Goal: Transaction & Acquisition: Purchase product/service

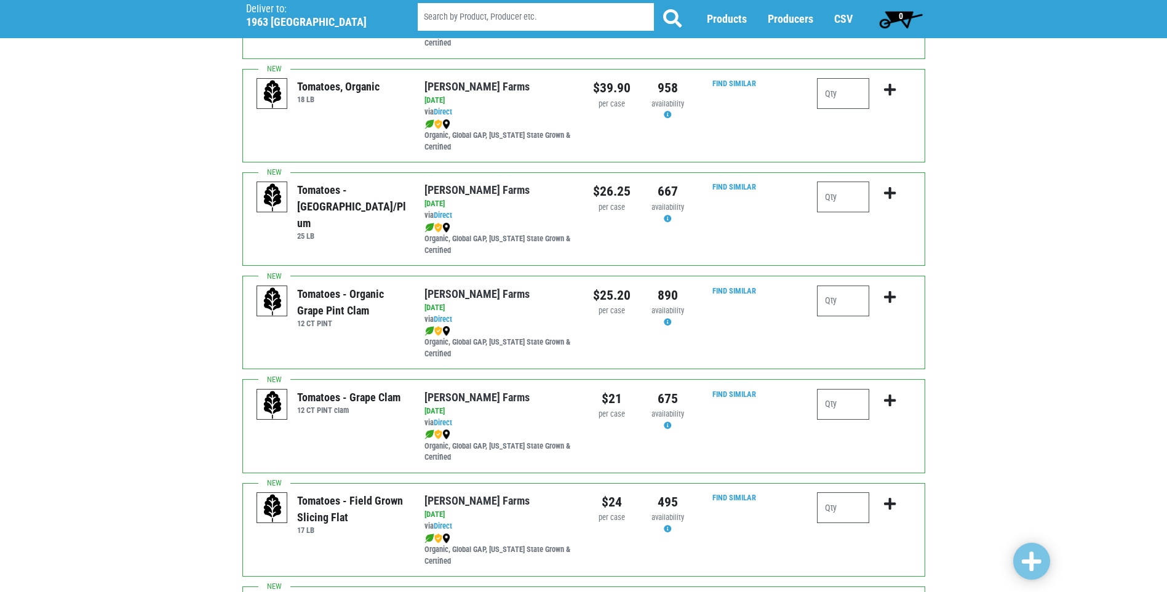
scroll to position [615, 0]
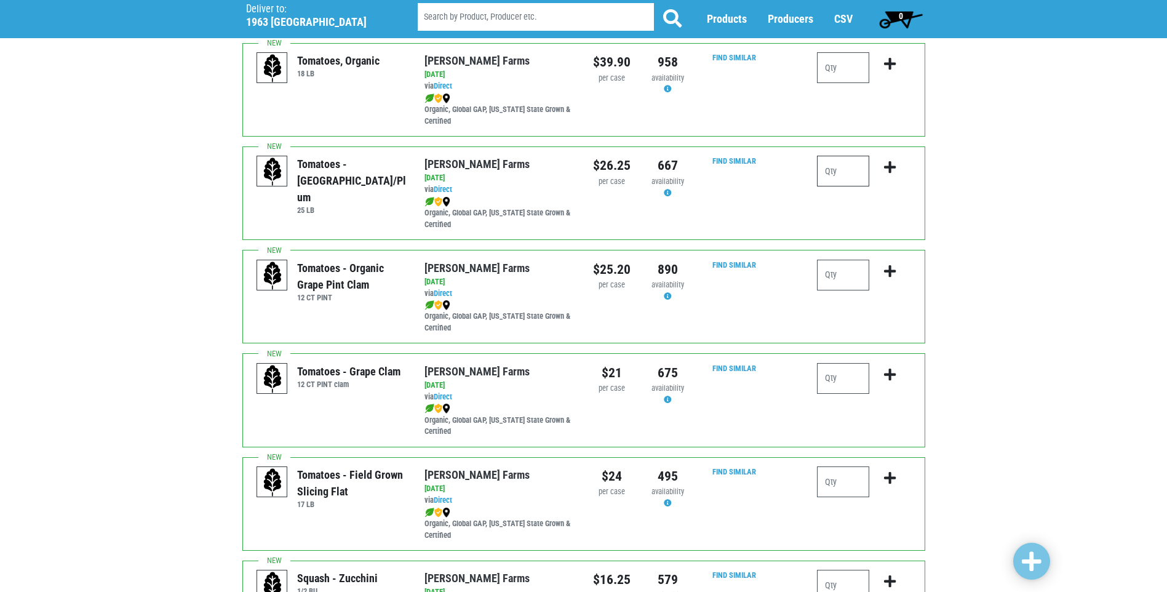
click at [853, 172] on input "number" at bounding box center [843, 171] width 52 height 31
type input "1"
click at [890, 168] on icon "submit" at bounding box center [890, 168] width 12 height 14
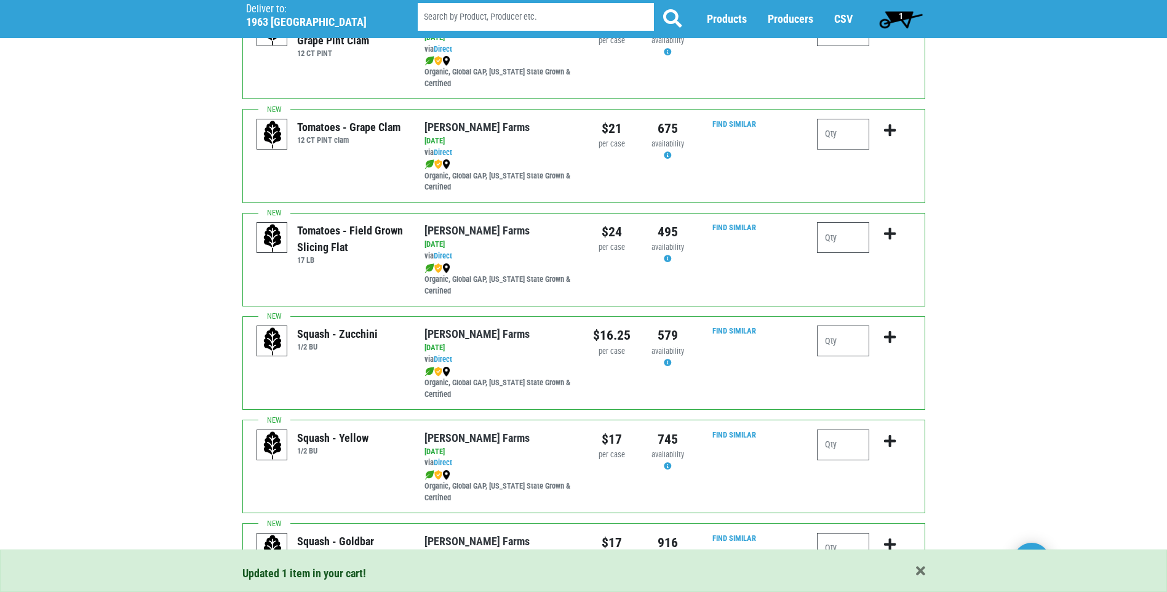
scroll to position [861, 0]
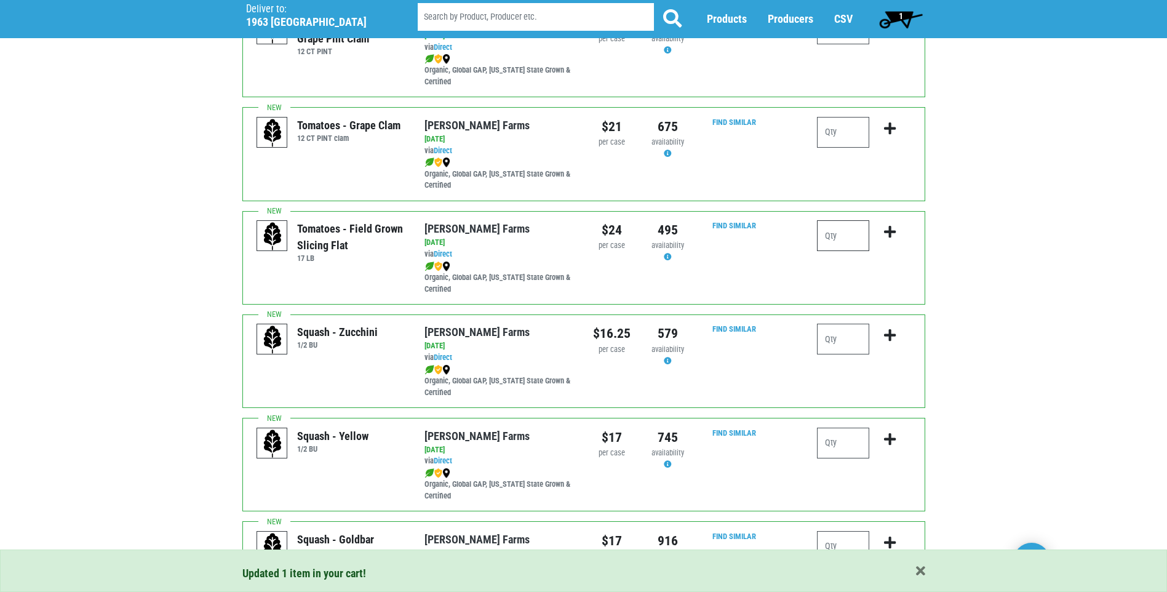
click at [830, 233] on input "number" at bounding box center [843, 235] width 52 height 31
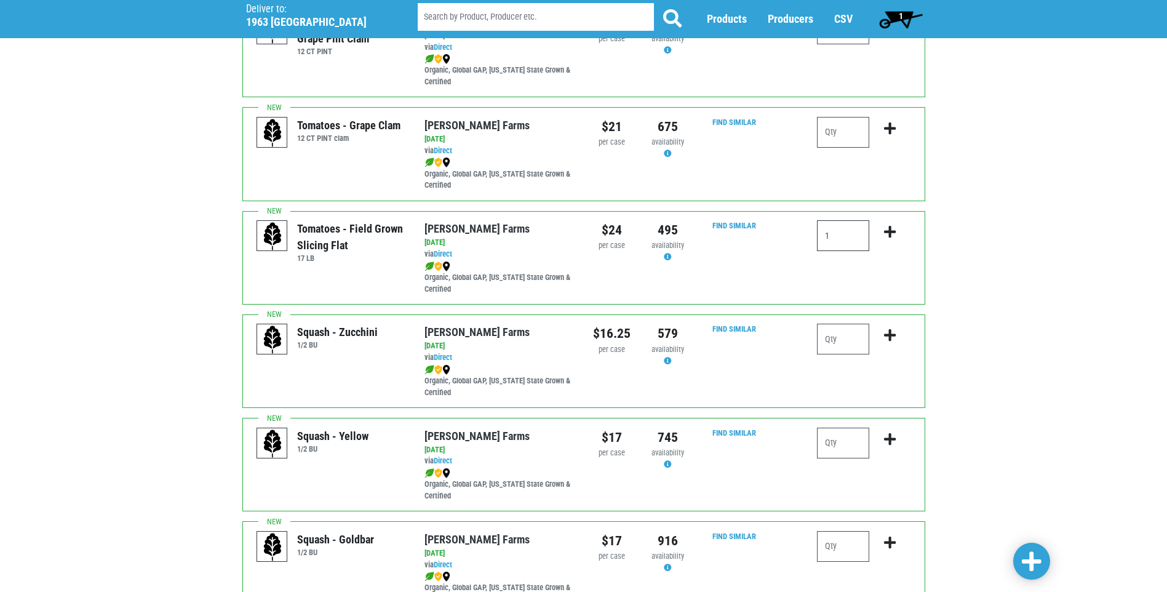
type input "1"
click at [886, 233] on icon "submit" at bounding box center [890, 232] width 12 height 14
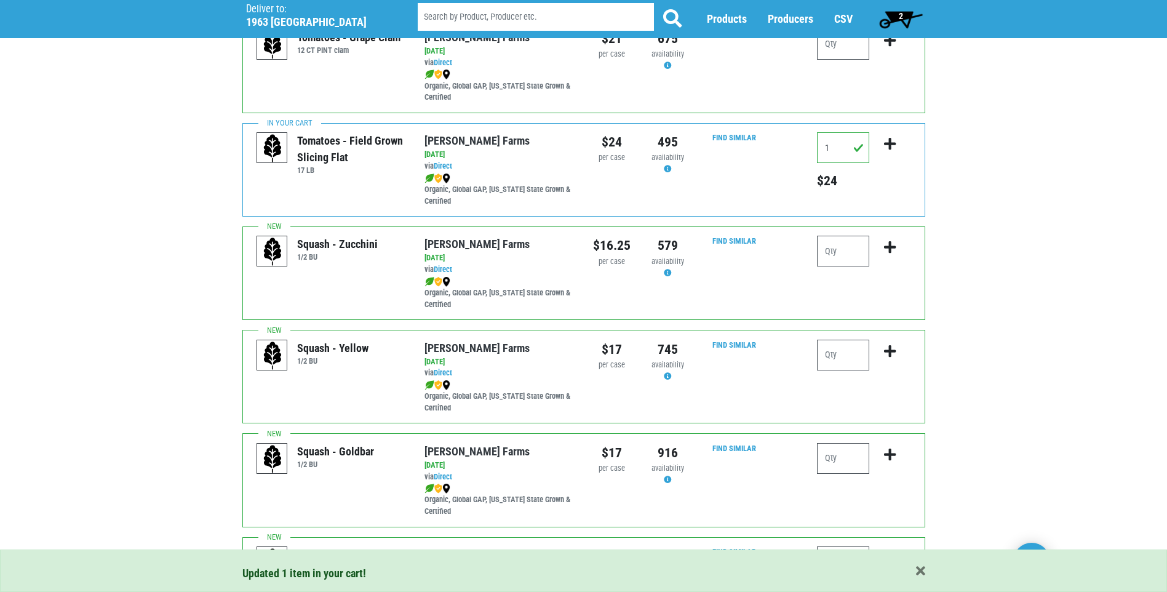
scroll to position [984, 0]
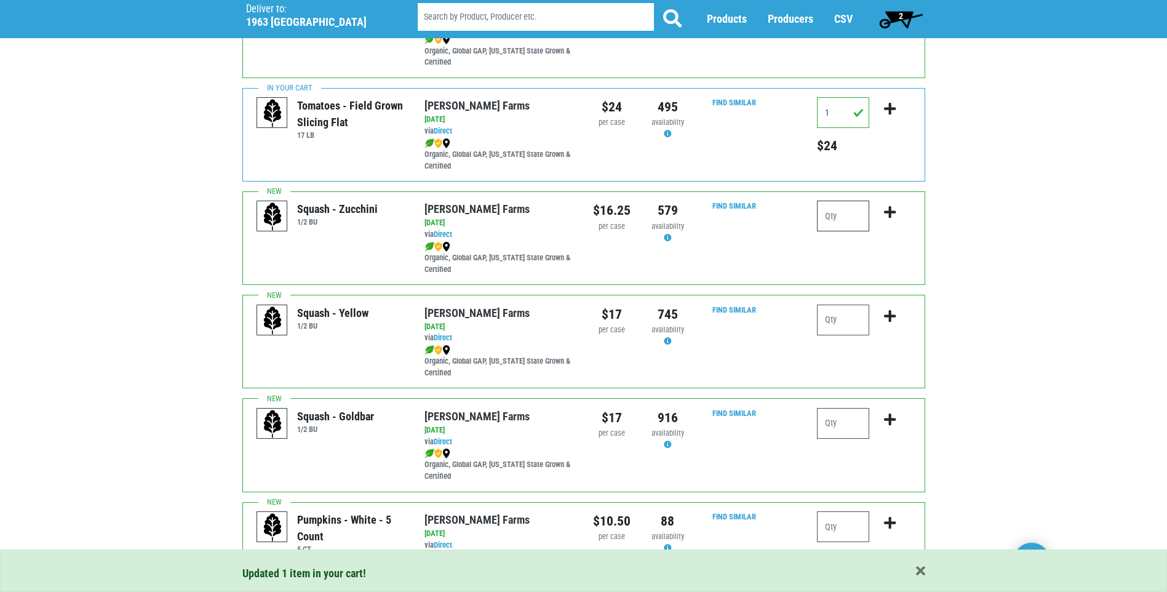
click at [858, 209] on input "number" at bounding box center [843, 216] width 52 height 31
type input "1"
click at [888, 217] on icon "submit" at bounding box center [890, 212] width 12 height 14
click at [848, 322] on input "number" at bounding box center [843, 319] width 52 height 31
type input "1"
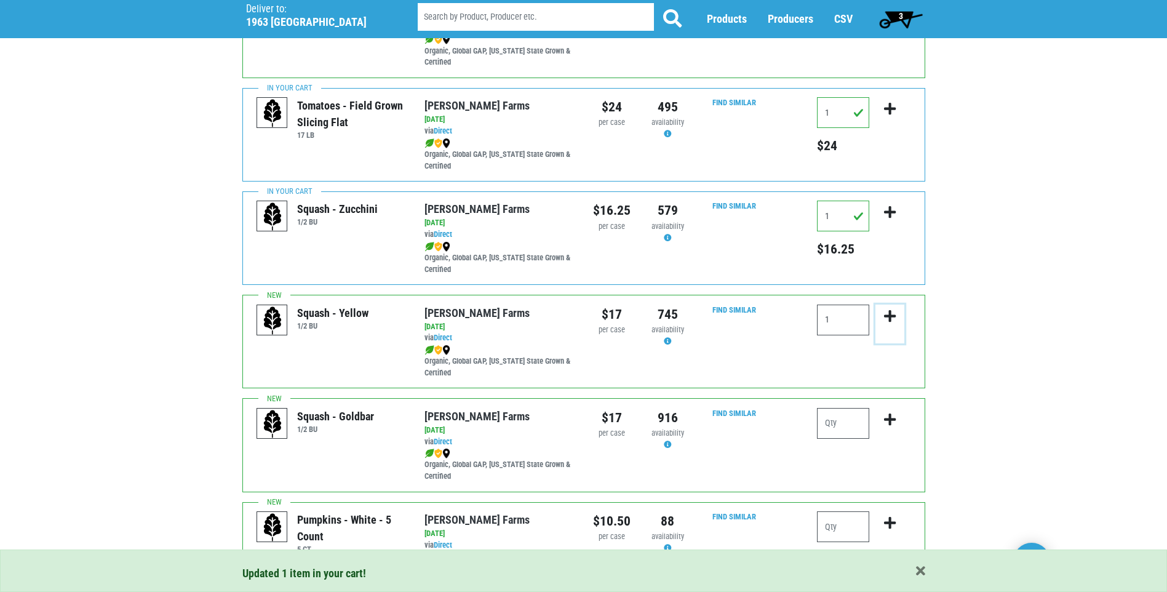
click at [894, 319] on icon "submit" at bounding box center [890, 316] width 12 height 14
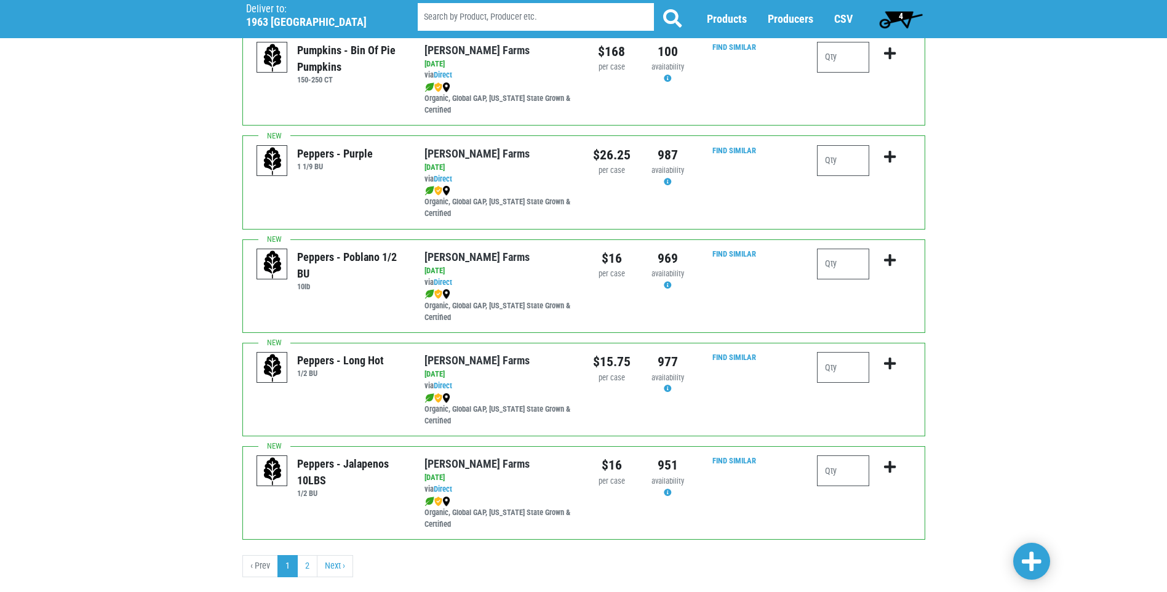
scroll to position [1687, 0]
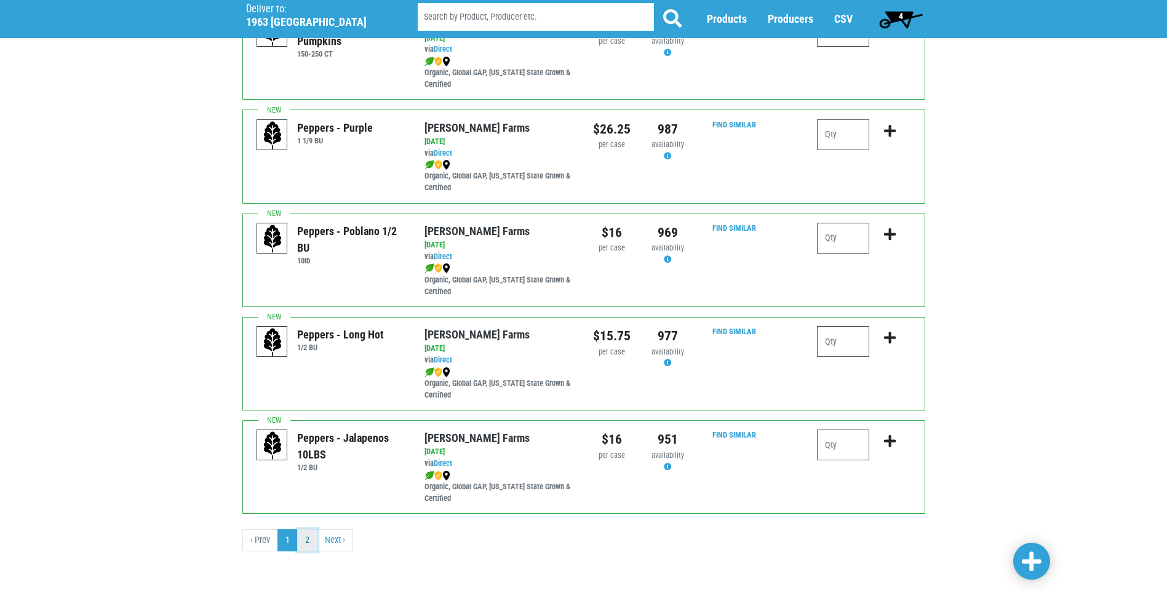
click at [311, 544] on link "2" at bounding box center [307, 540] width 20 height 22
click at [308, 544] on link "2" at bounding box center [307, 540] width 20 height 22
click at [304, 536] on link "2" at bounding box center [307, 540] width 20 height 22
click at [308, 539] on link "2" at bounding box center [307, 540] width 20 height 22
click at [343, 539] on link "Next ›" at bounding box center [335, 540] width 36 height 22
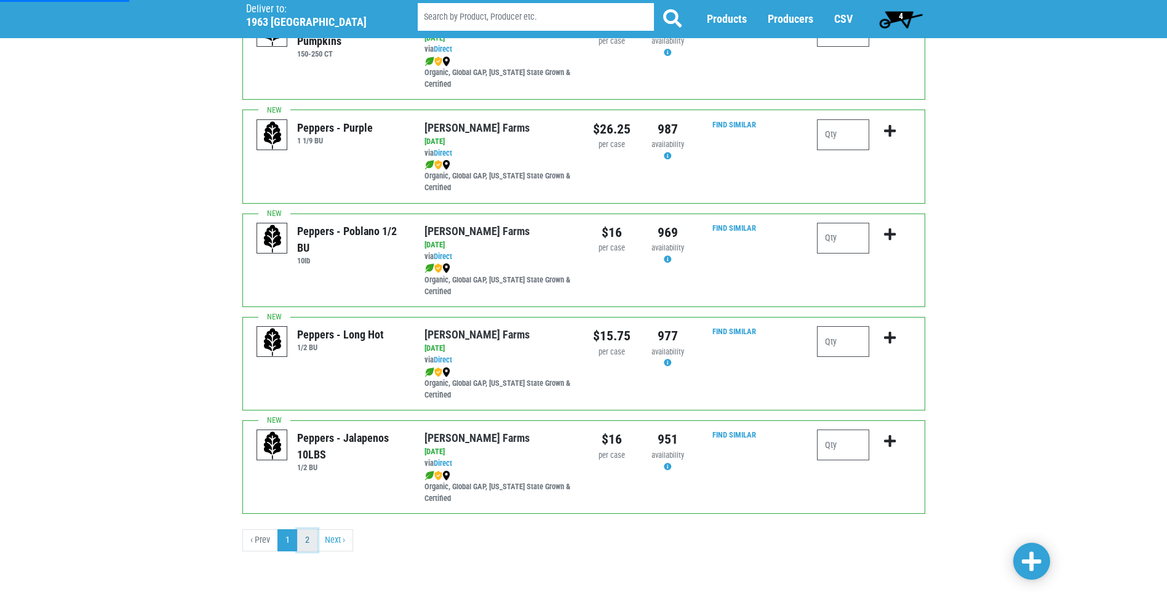
click at [311, 539] on link "2" at bounding box center [307, 540] width 20 height 22
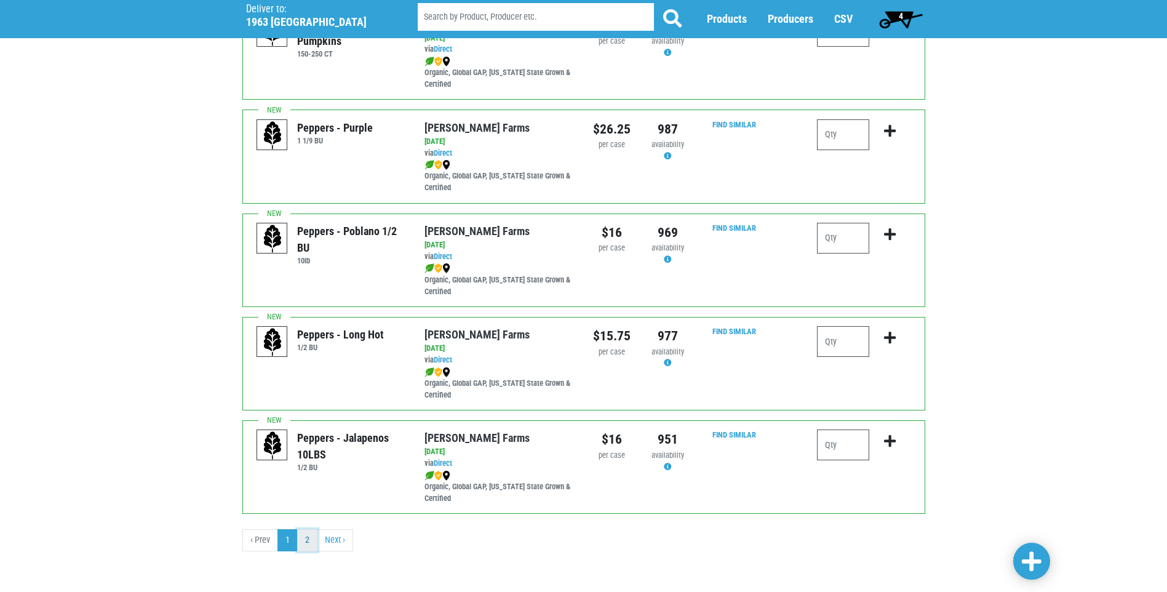
click at [311, 539] on link "2" at bounding box center [307, 540] width 20 height 22
click at [311, 538] on link "2" at bounding box center [307, 540] width 20 height 22
click at [311, 537] on link "2" at bounding box center [307, 540] width 20 height 22
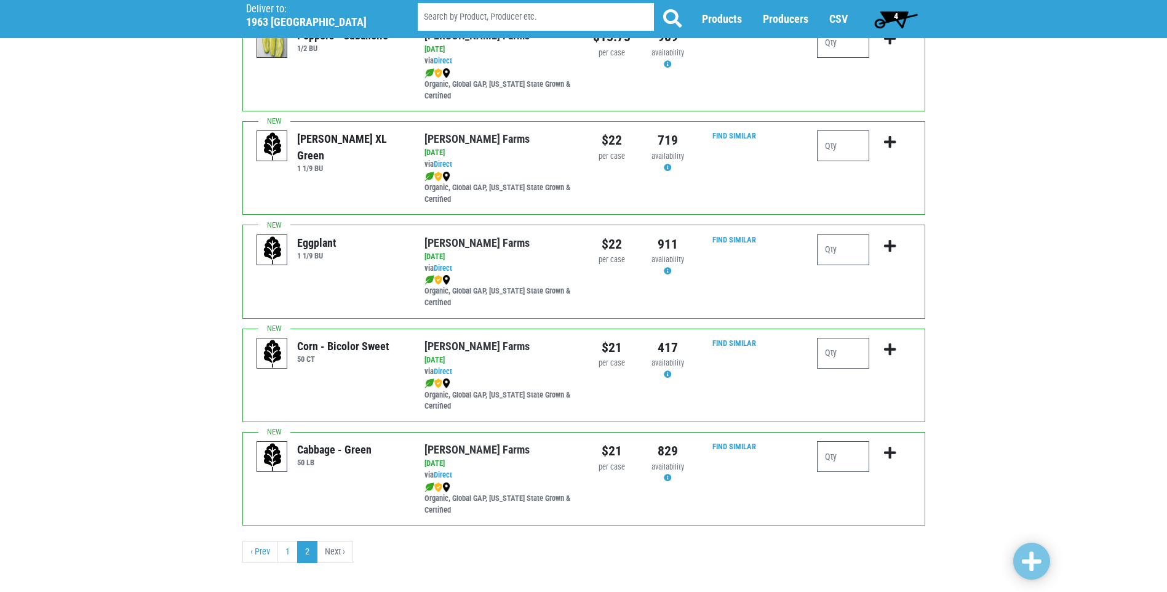
scroll to position [238, 0]
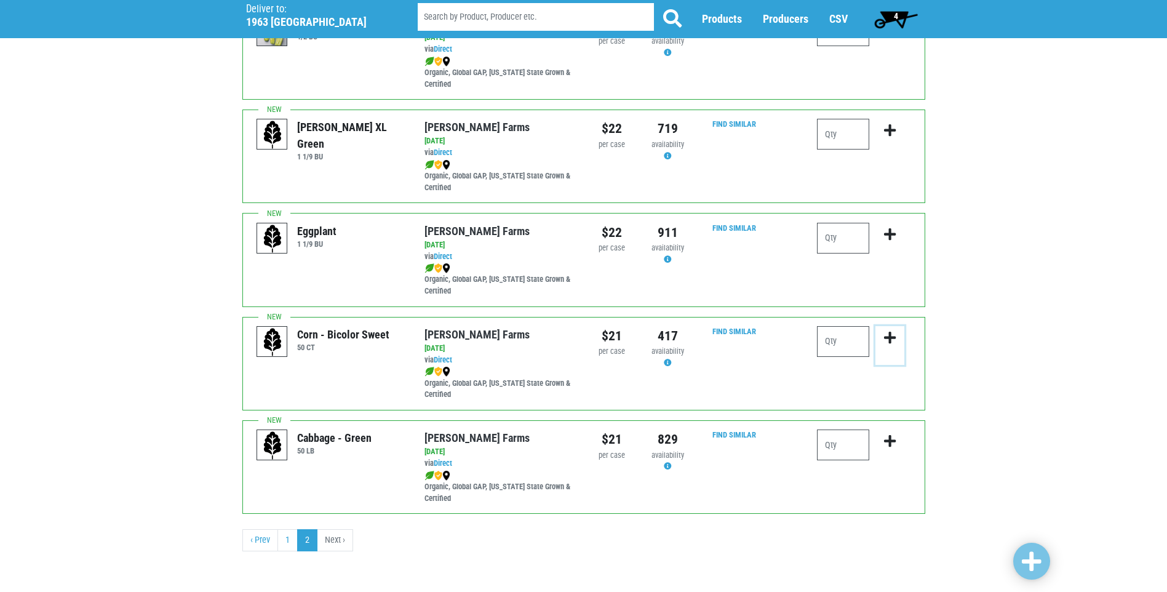
click at [876, 326] on button "submit" at bounding box center [889, 345] width 29 height 39
click at [853, 343] on input "number" at bounding box center [843, 341] width 52 height 31
type input "6"
click at [887, 342] on icon "submit" at bounding box center [890, 338] width 12 height 14
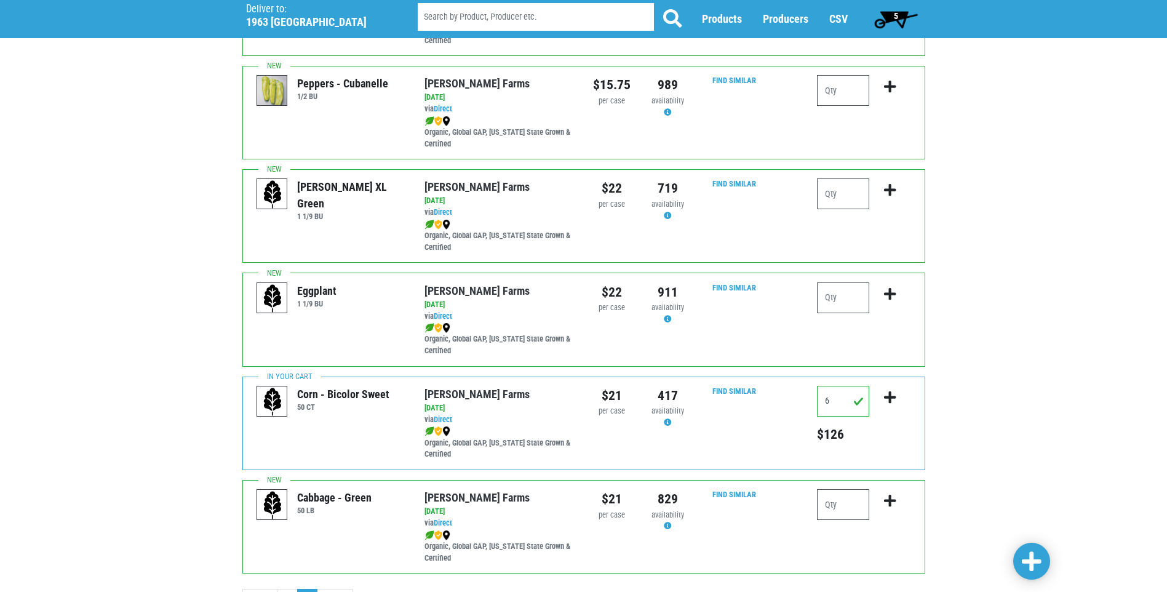
scroll to position [0, 0]
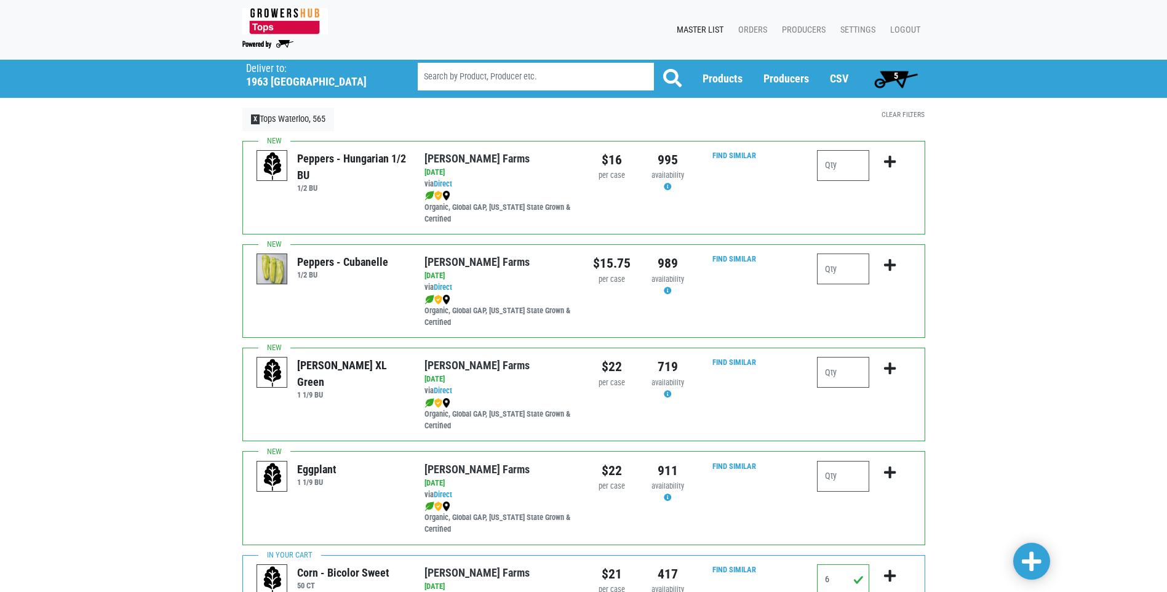
click at [886, 74] on span "5" at bounding box center [896, 78] width 55 height 25
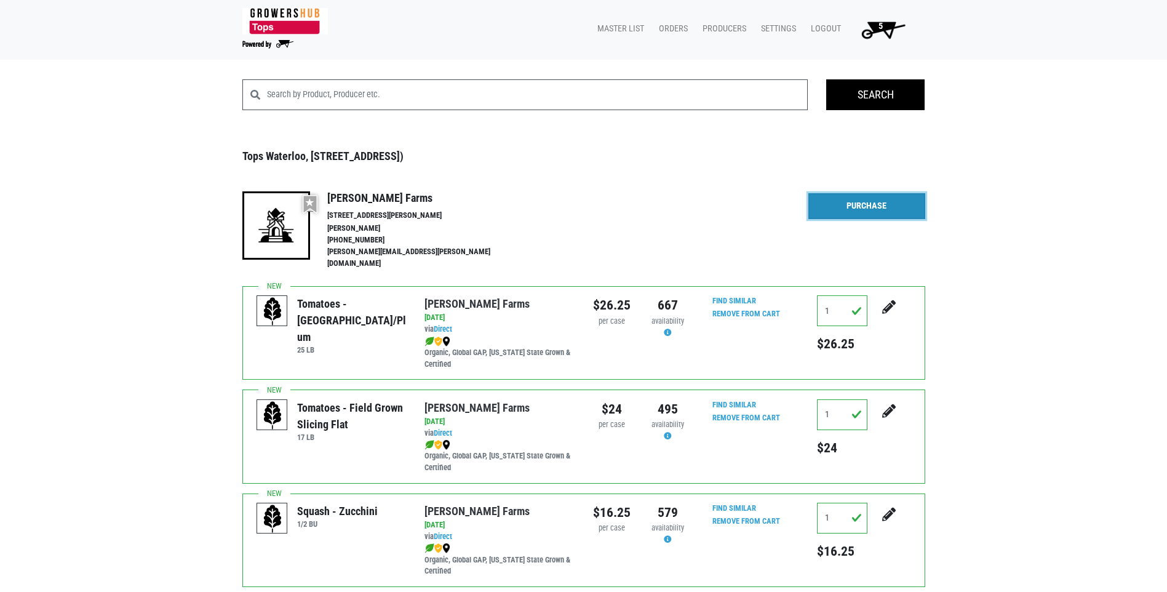
click at [860, 209] on link "Purchase" at bounding box center [866, 206] width 117 height 26
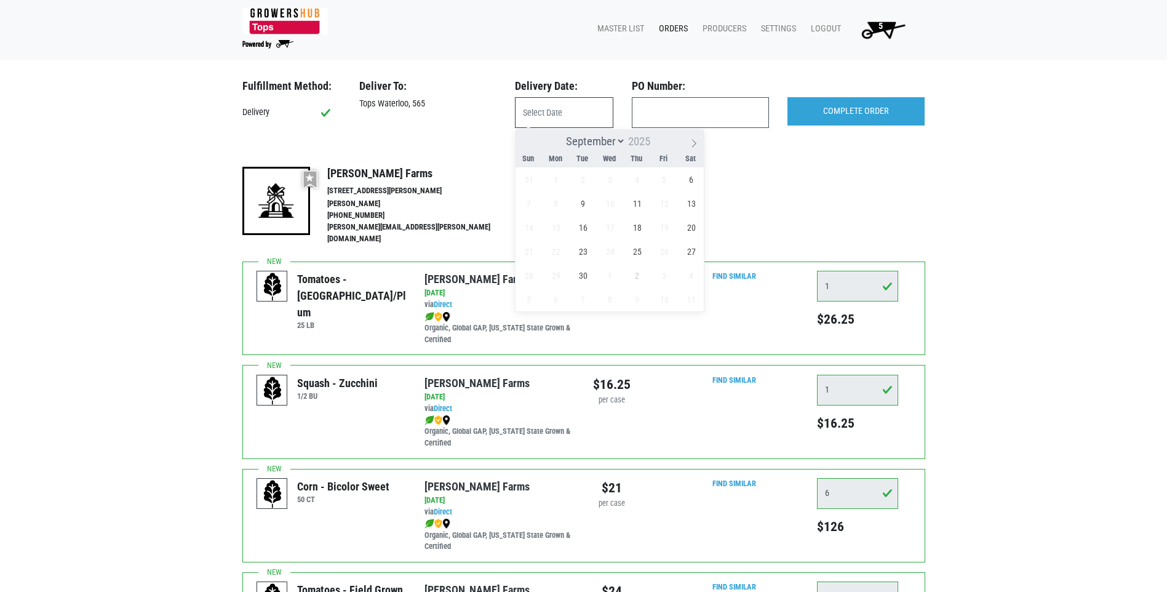
click at [538, 113] on input "text" at bounding box center [564, 112] width 98 height 31
click at [690, 180] on span "6" at bounding box center [691, 179] width 24 height 24
type input "[DATE]"
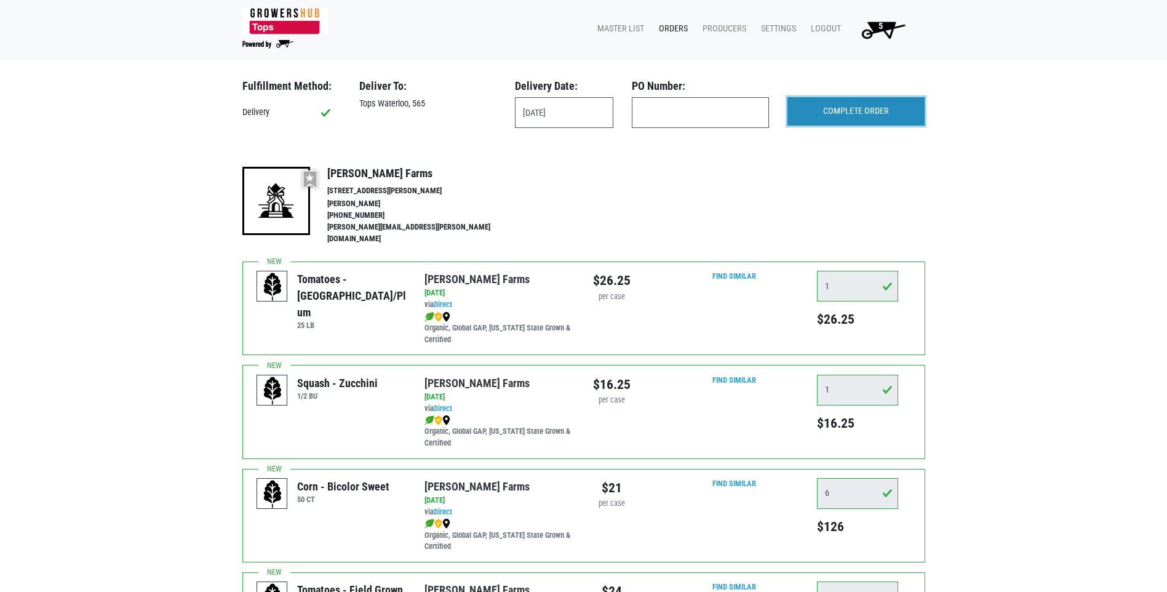
click at [836, 110] on input "COMPLETE ORDER" at bounding box center [855, 111] width 137 height 28
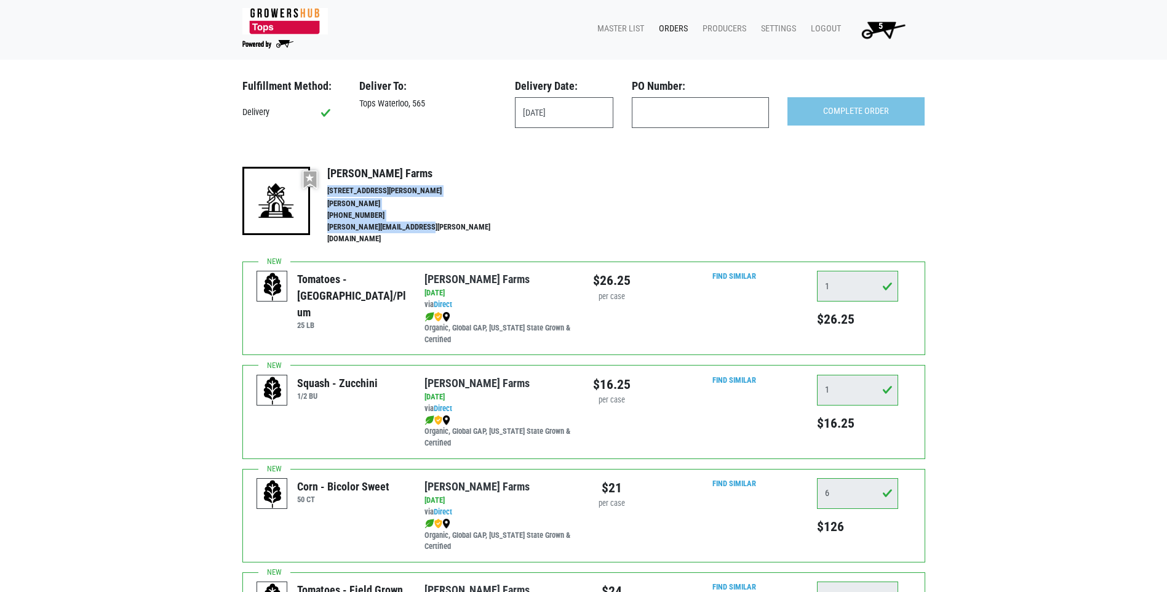
drag, startPoint x: 328, startPoint y: 189, endPoint x: 423, endPoint y: 241, distance: 107.4
click at [423, 241] on div "Preferred vendor [PERSON_NAME] Farms [STREET_ADDRESS][PERSON_NAME] [PERSON_NAME…" at bounding box center [583, 209] width 683 height 104
click at [423, 236] on div "Preferred vendor [PERSON_NAME] Farms [STREET_ADDRESS][PERSON_NAME] [PERSON_NAME…" at bounding box center [583, 209] width 683 height 104
drag, startPoint x: 424, startPoint y: 229, endPoint x: 333, endPoint y: 189, distance: 99.8
click at [333, 189] on div "[STREET_ADDRESS][PERSON_NAME] [PERSON_NAME] [PHONE_NUMBER] [PERSON_NAME][EMAIL_…" at bounding box center [421, 215] width 189 height 60
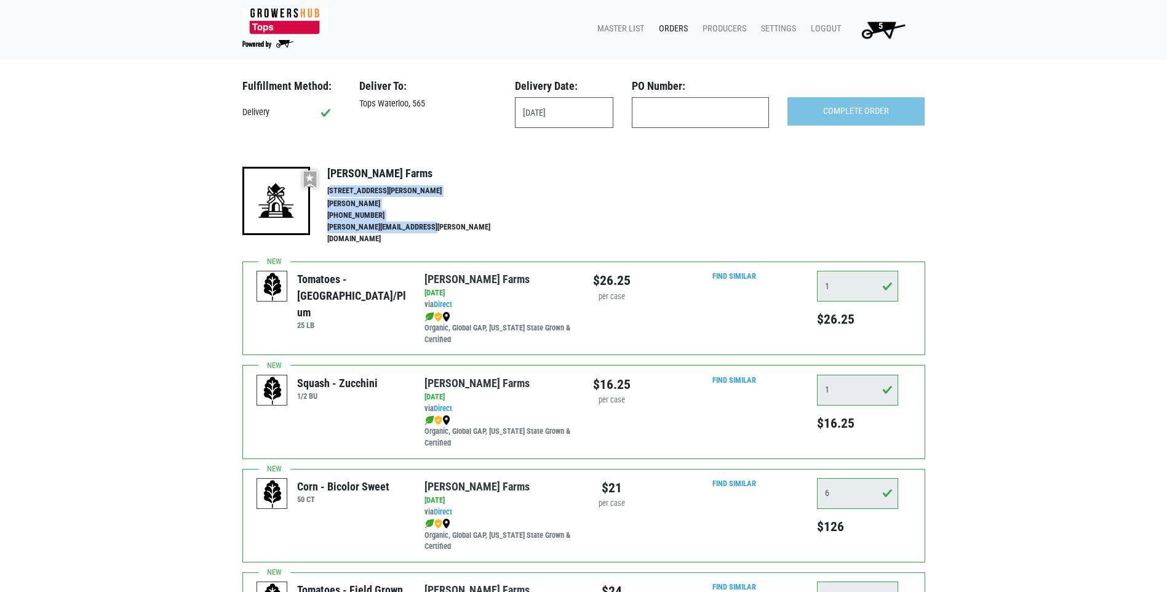
click at [332, 188] on li "[STREET_ADDRESS][PERSON_NAME]" at bounding box center [421, 191] width 189 height 12
click at [359, 180] on div "[PERSON_NAME] Farms [STREET_ADDRESS][PERSON_NAME] [PERSON_NAME] [PHONE_NUMBER] …" at bounding box center [421, 206] width 189 height 79
